Goal: Obtain resource: Obtain resource

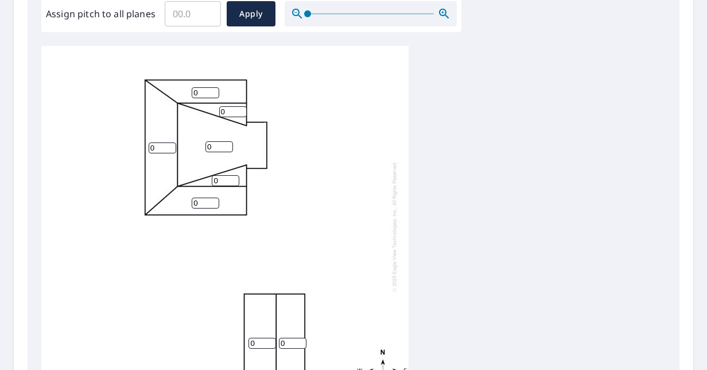
scroll to position [365, 0]
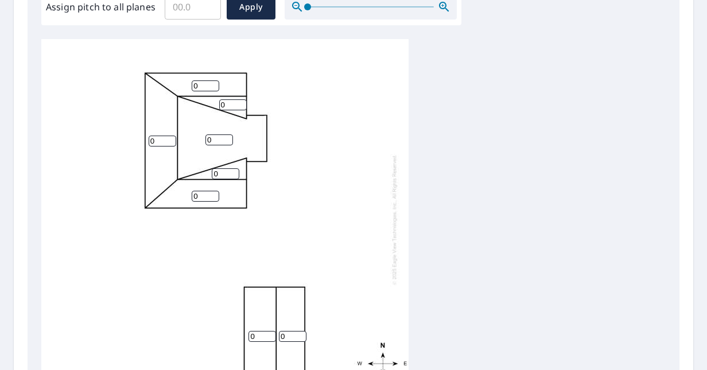
click at [207, 86] on input "0" at bounding box center [206, 85] width 28 height 11
type input "6"
click at [161, 139] on input "0" at bounding box center [163, 140] width 28 height 11
type input "6"
click at [203, 195] on input "0" at bounding box center [206, 196] width 28 height 11
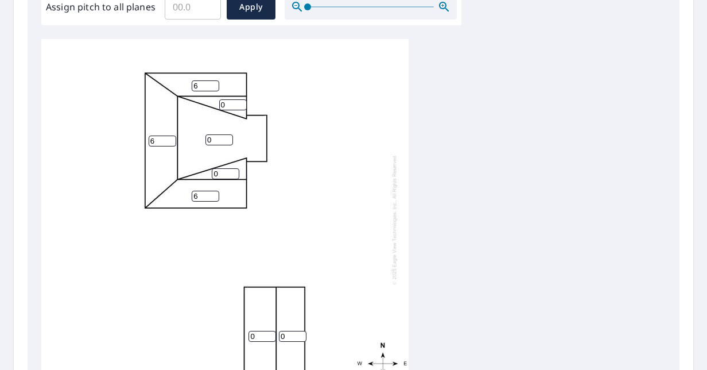
type input "6"
click at [214, 135] on input "0" at bounding box center [220, 139] width 28 height 11
type input "4"
click at [226, 171] on input "0" at bounding box center [226, 173] width 28 height 11
type input "6"
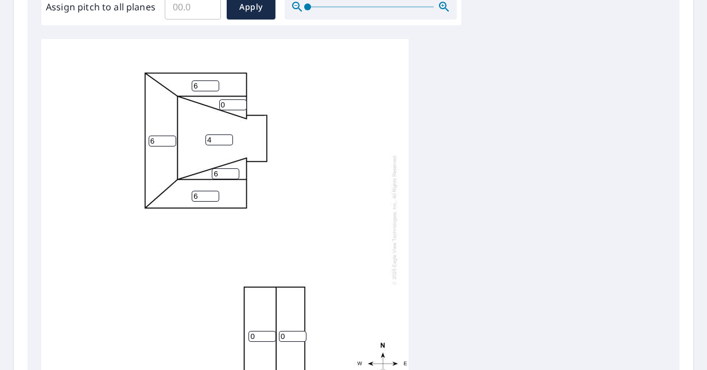
click at [233, 103] on input "0" at bounding box center [233, 104] width 28 height 11
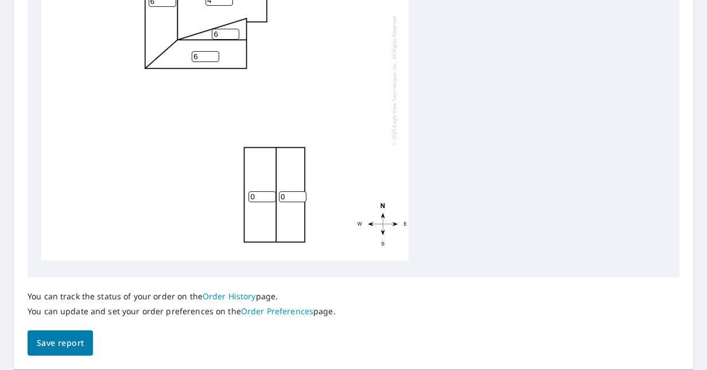
scroll to position [501, 0]
type input "6"
click at [262, 192] on input "0" at bounding box center [263, 196] width 28 height 11
type input "6"
click at [290, 191] on input "0" at bounding box center [293, 196] width 28 height 11
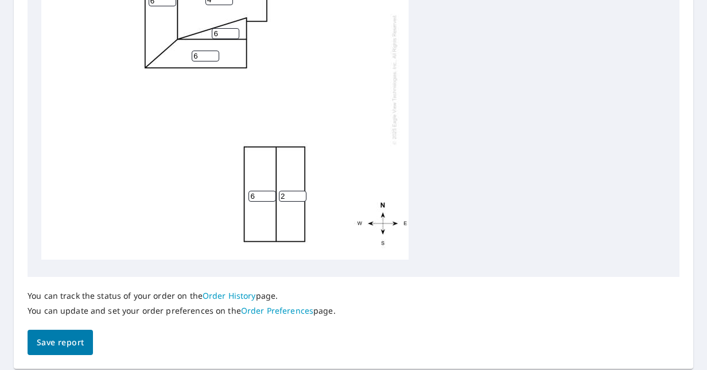
type input "0"
click at [46, 347] on span "Save report" at bounding box center [60, 342] width 47 height 14
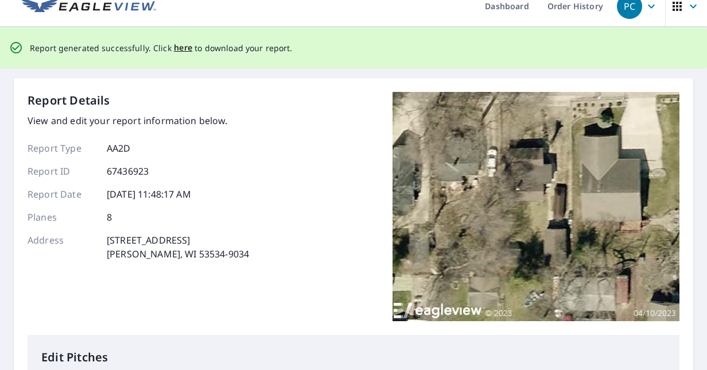
scroll to position [15, 0]
click at [179, 45] on span "here" at bounding box center [183, 47] width 19 height 14
click at [174, 47] on span "here" at bounding box center [183, 47] width 19 height 14
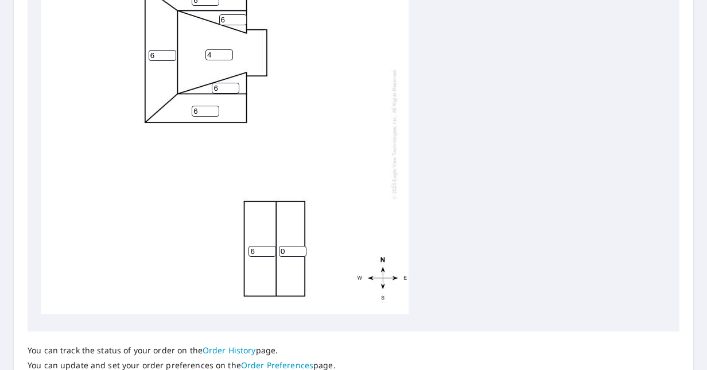
scroll to position [489, 0]
click at [292, 245] on input "0" at bounding box center [293, 250] width 28 height 11
type input "0"
type input "6"
click at [328, 266] on div "4 6 6 6 6 6 6 6" at bounding box center [224, 133] width 367 height 361
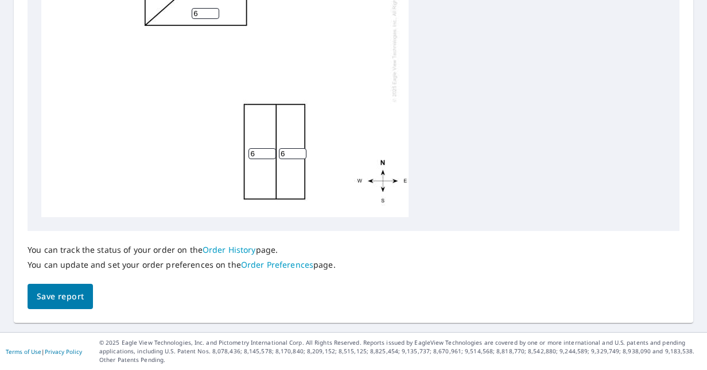
scroll to position [11, 0]
click at [429, 103] on div "4 6 6 6 6 6 6 6" at bounding box center [353, 36] width 625 height 361
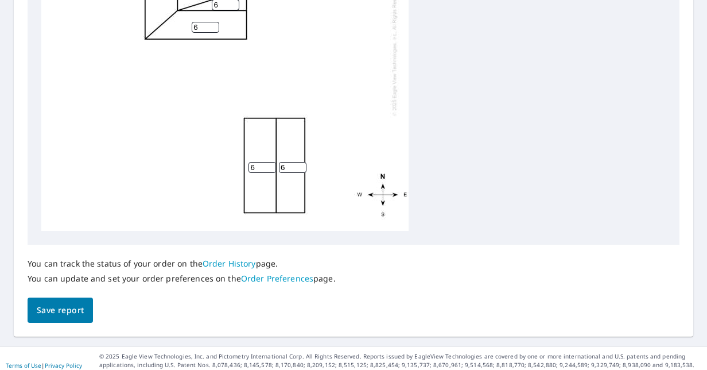
scroll to position [547, 0]
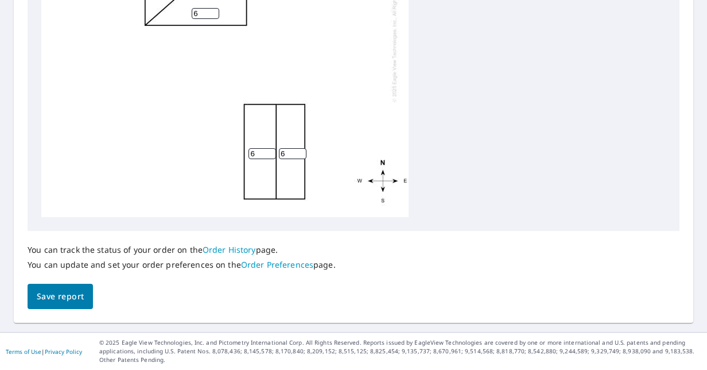
click at [70, 295] on span "Save report" at bounding box center [60, 296] width 47 height 14
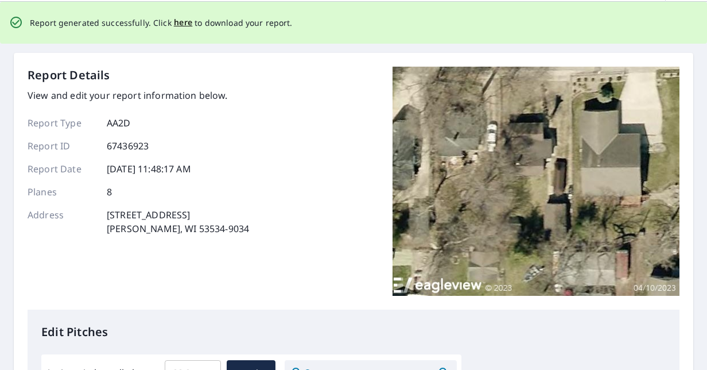
scroll to position [0, 0]
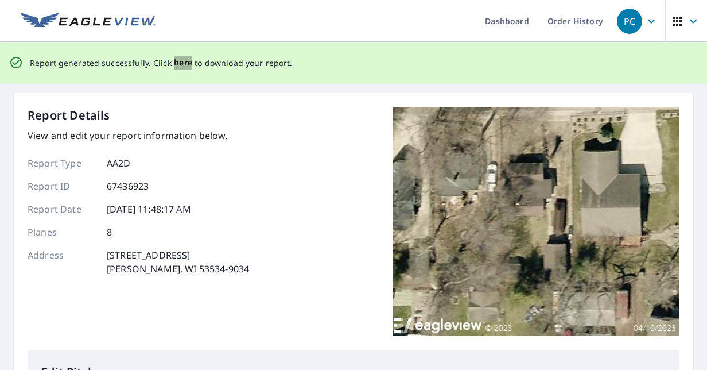
click at [181, 66] on span "here" at bounding box center [183, 63] width 19 height 14
click at [178, 60] on span "here" at bounding box center [183, 63] width 19 height 14
click at [225, 69] on p "Report generated successfully. Click here to download your report." at bounding box center [161, 63] width 263 height 14
click at [177, 62] on span "here" at bounding box center [183, 63] width 19 height 14
click at [174, 62] on span "here" at bounding box center [183, 63] width 19 height 14
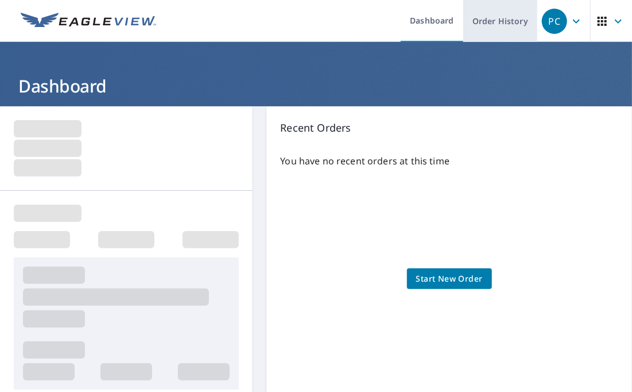
click at [495, 18] on link "Order History" at bounding box center [500, 21] width 74 height 42
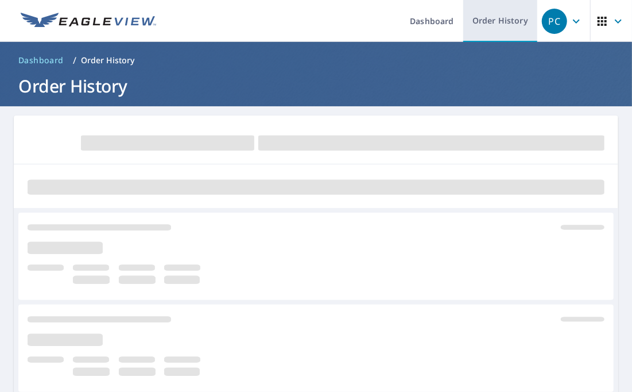
click at [514, 20] on link "Order History" at bounding box center [500, 21] width 74 height 42
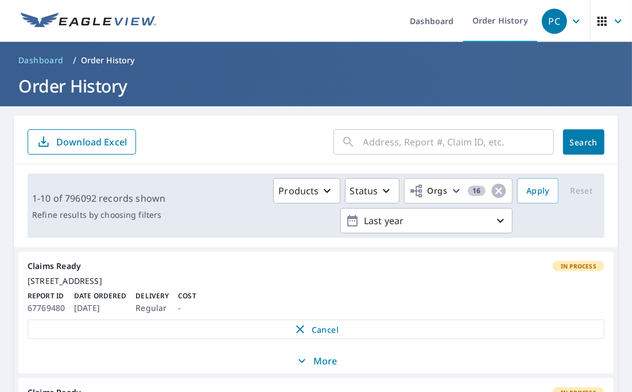
click at [122, 269] on div "Claims Ready In Process" at bounding box center [316, 266] width 577 height 10
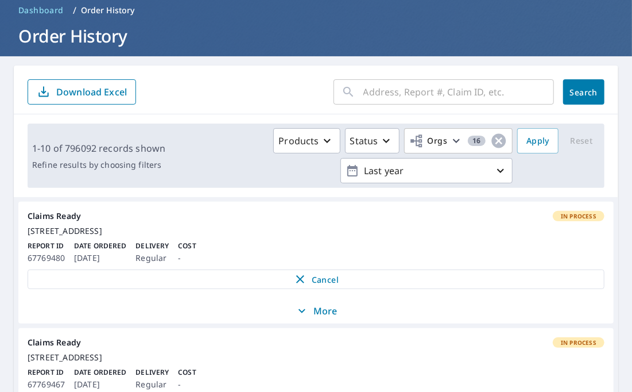
scroll to position [24, 0]
